Goal: Book appointment/travel/reservation

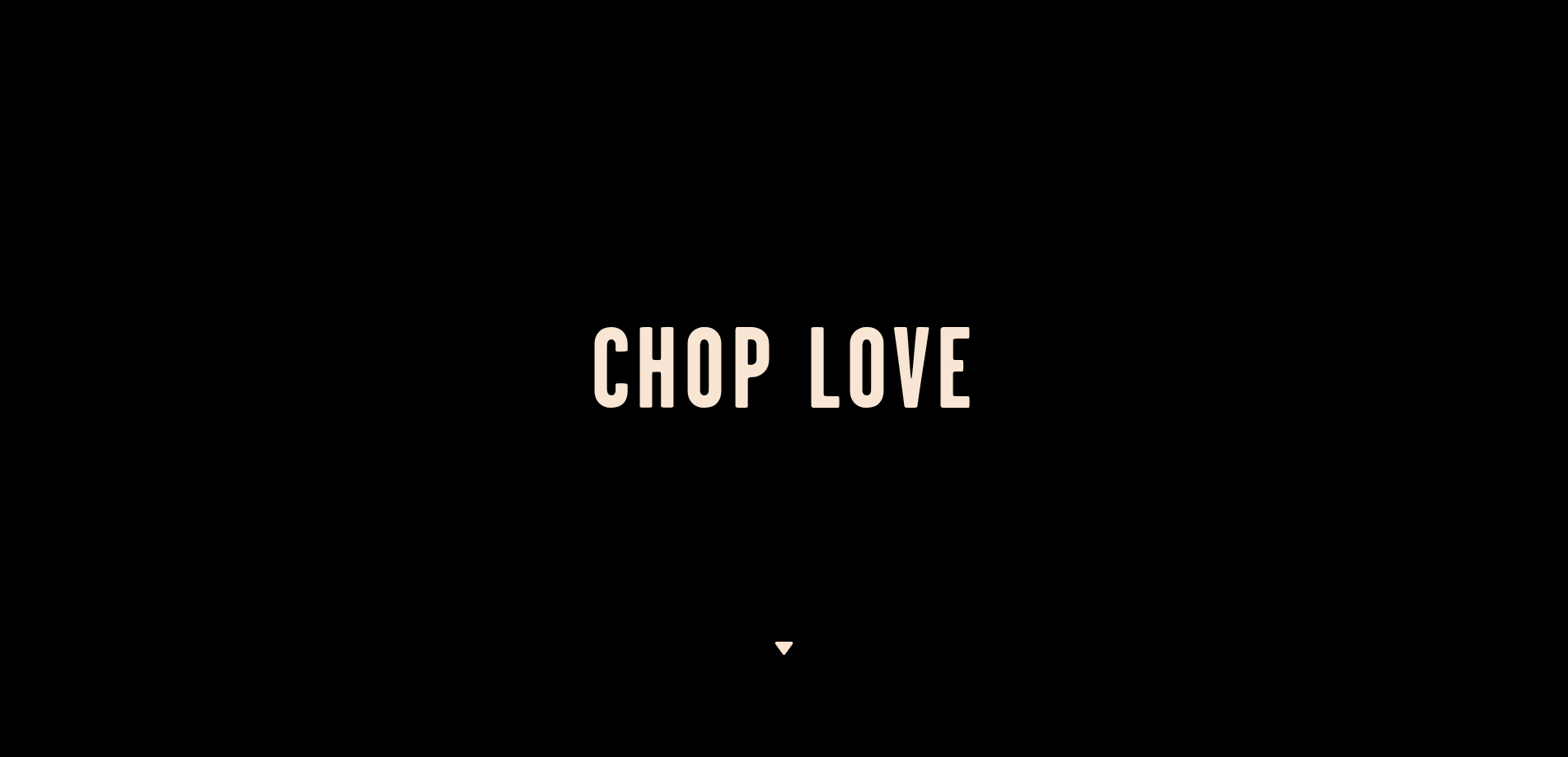
click at [787, 653] on img at bounding box center [784, 648] width 21 height 13
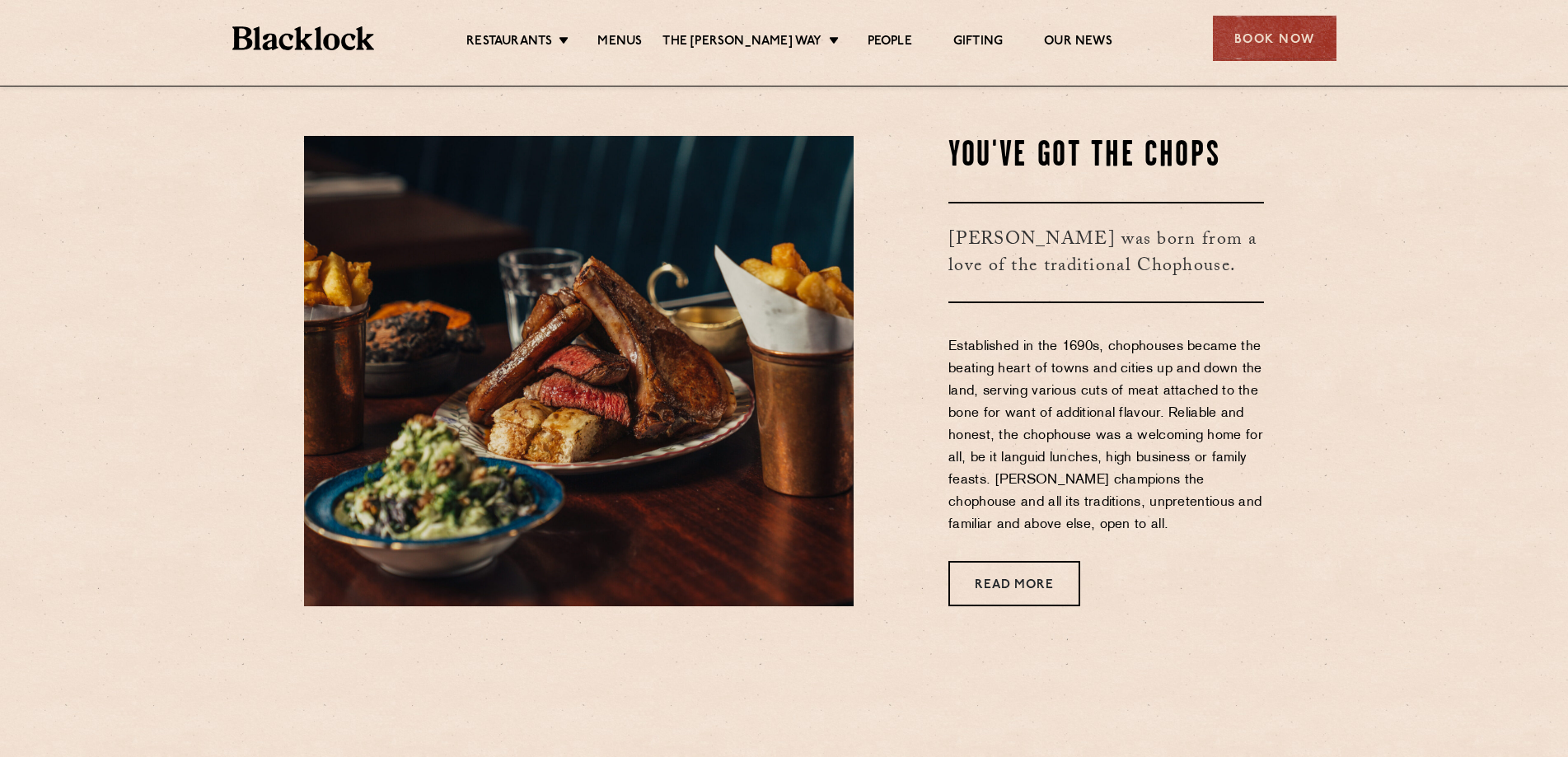
scroll to position [671, 0]
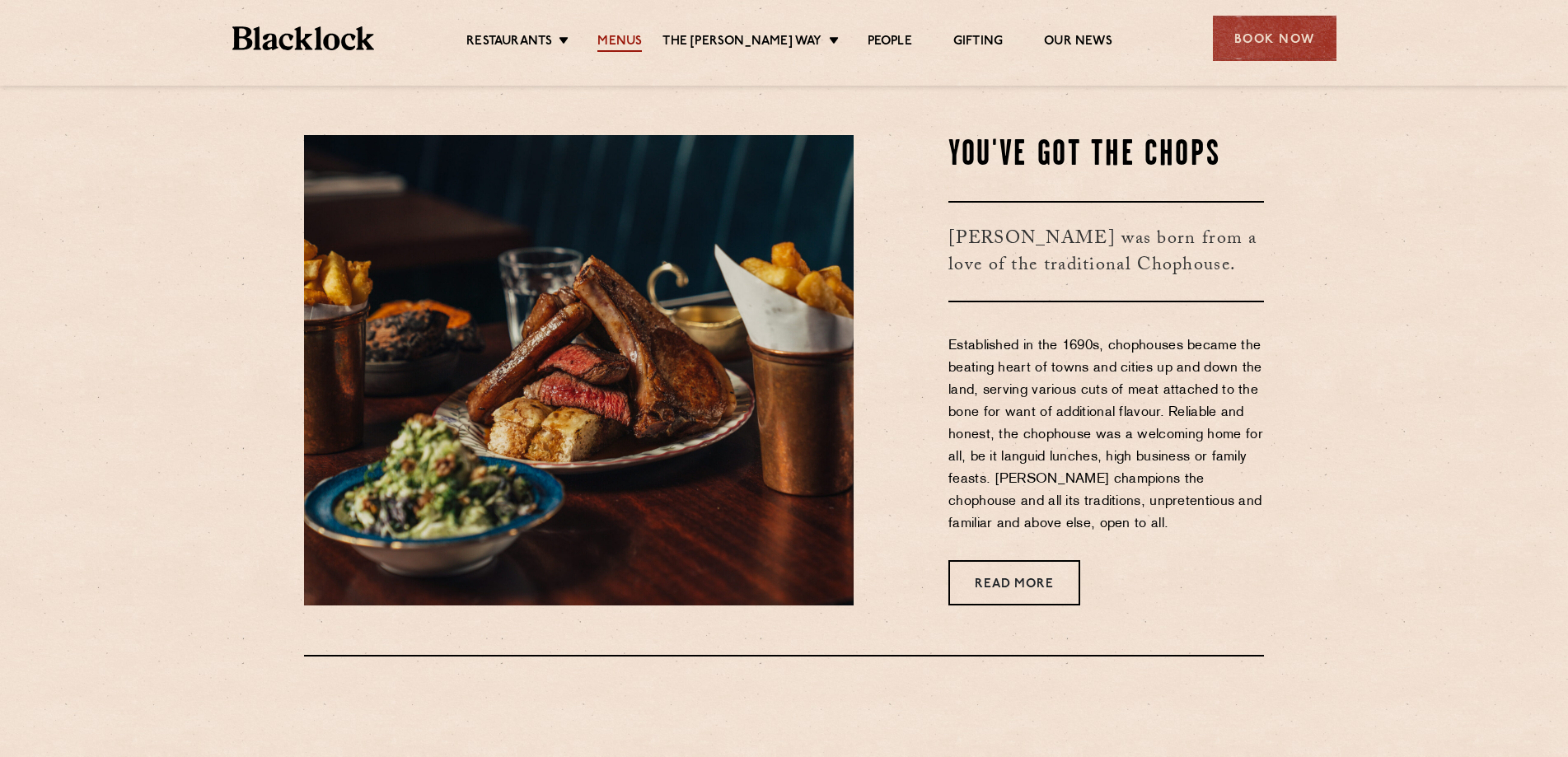
click at [629, 45] on link "Menus" at bounding box center [619, 43] width 44 height 18
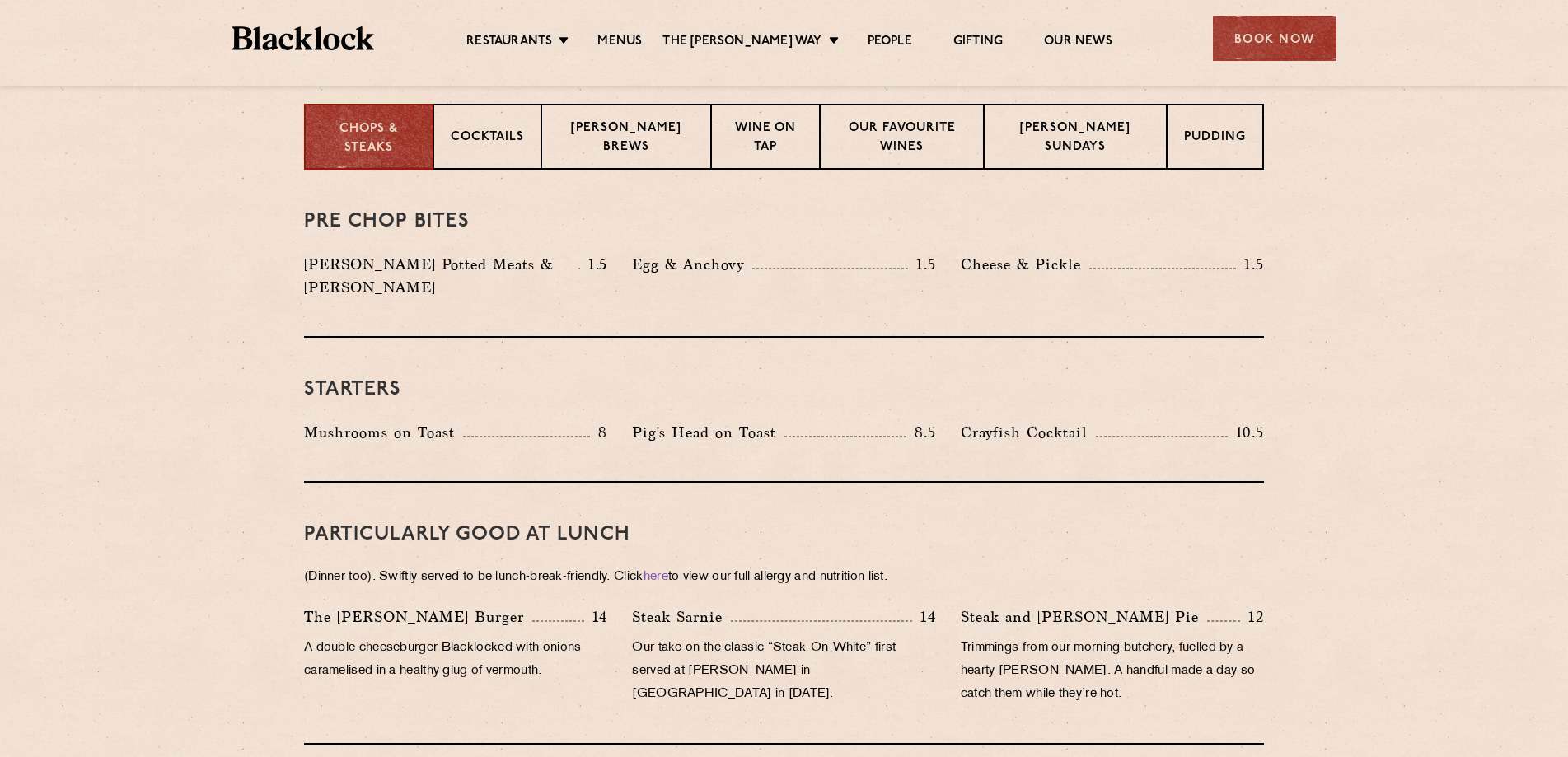
scroll to position [412, 0]
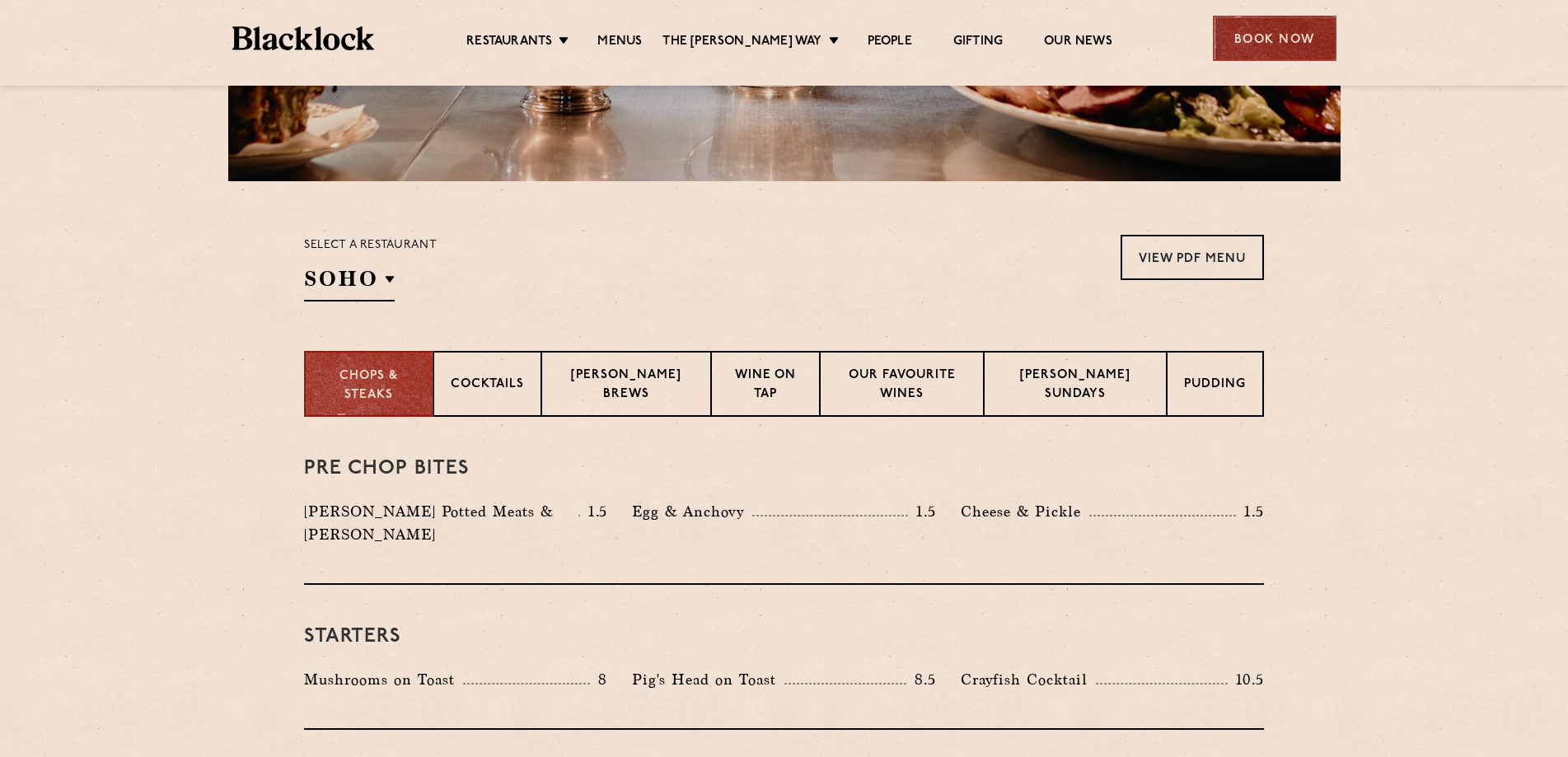
click at [1289, 28] on div "Book Now" at bounding box center [1275, 38] width 124 height 45
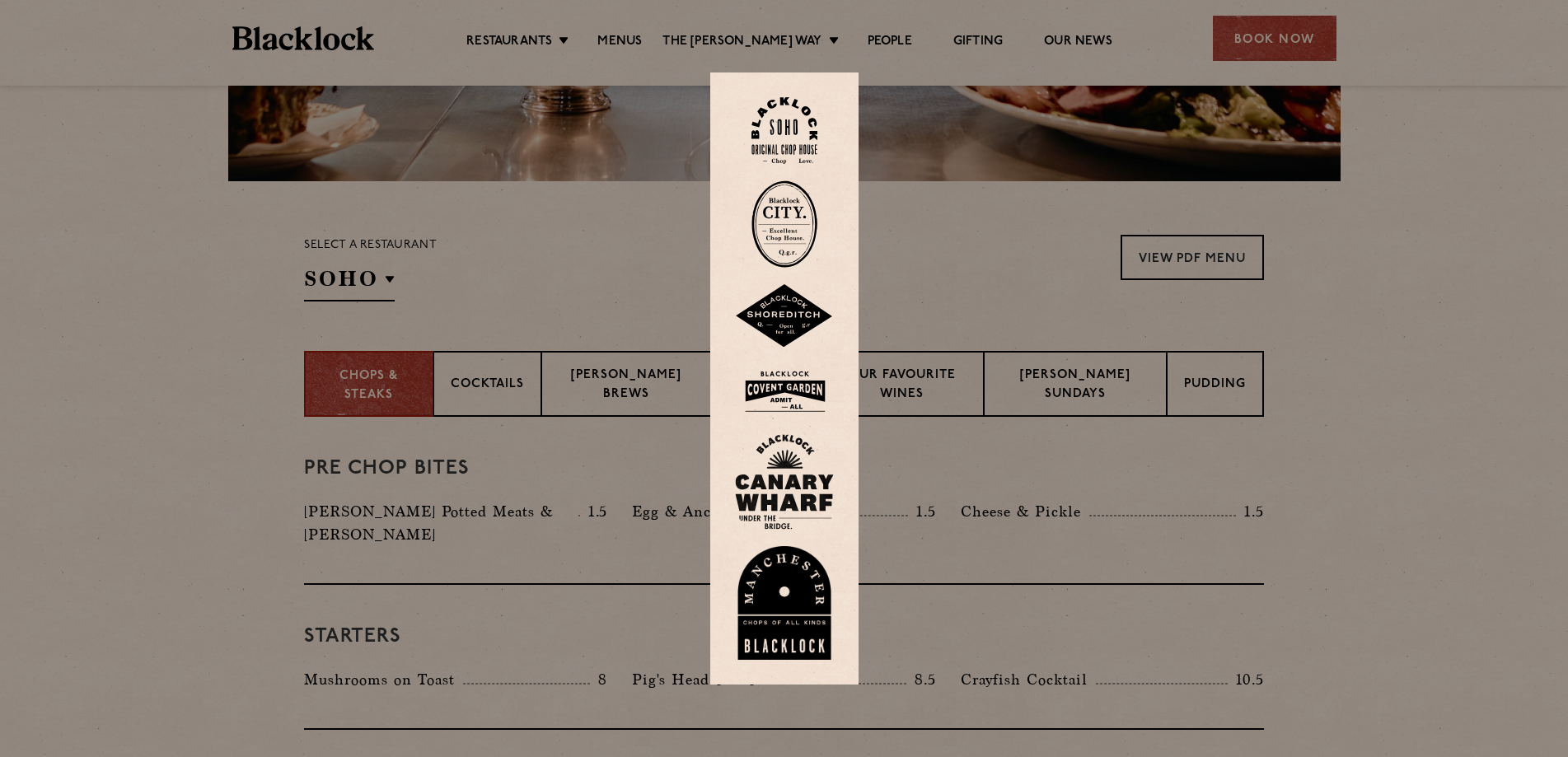
click at [803, 372] on img at bounding box center [784, 392] width 99 height 53
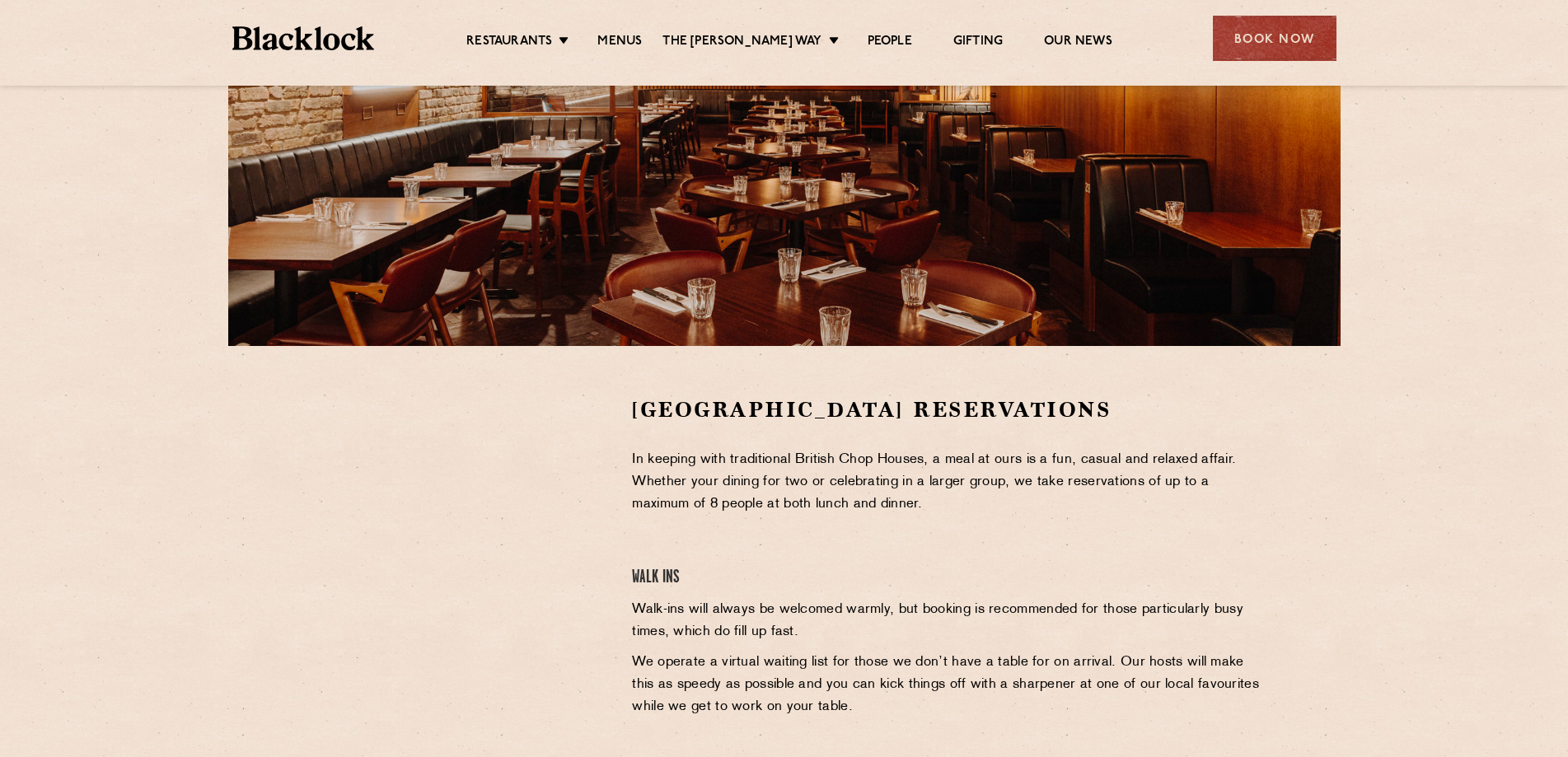
scroll to position [577, 0]
